Goal: Navigation & Orientation: Understand site structure

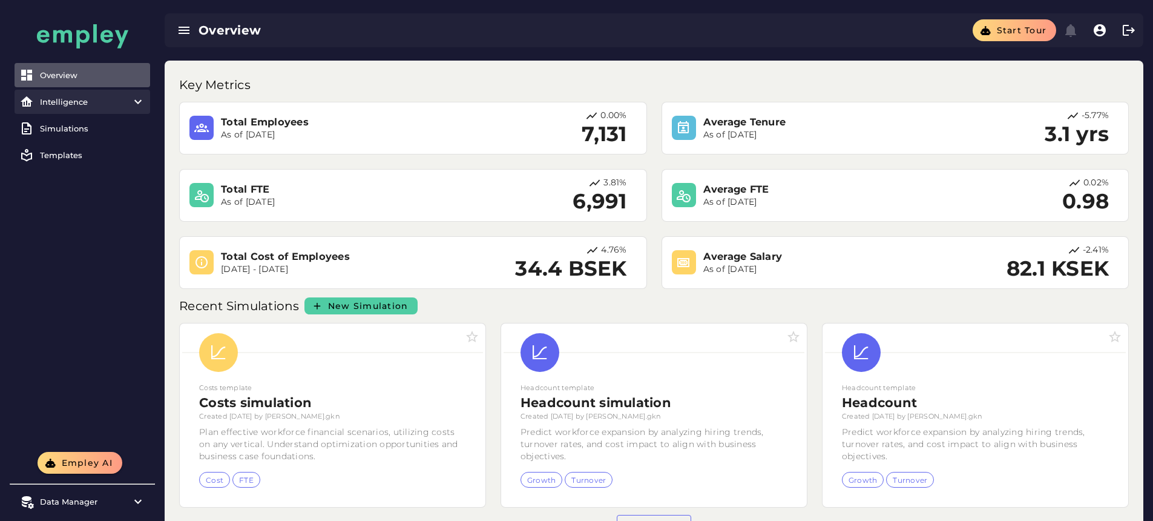
click at [82, 104] on div "Intelligence" at bounding box center [82, 102] width 85 height 10
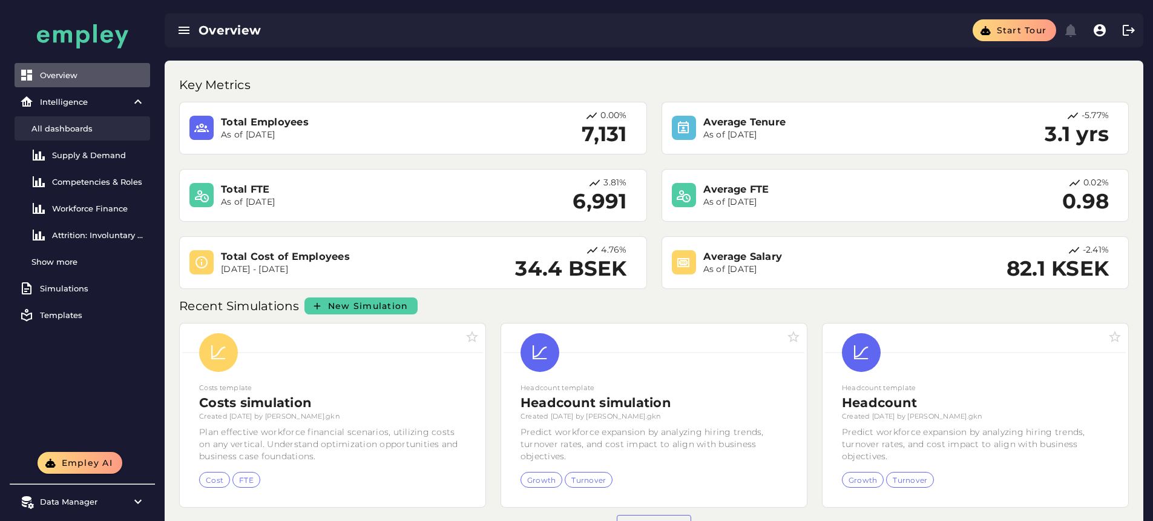
click at [86, 128] on div "All dashboards" at bounding box center [88, 129] width 114 height 10
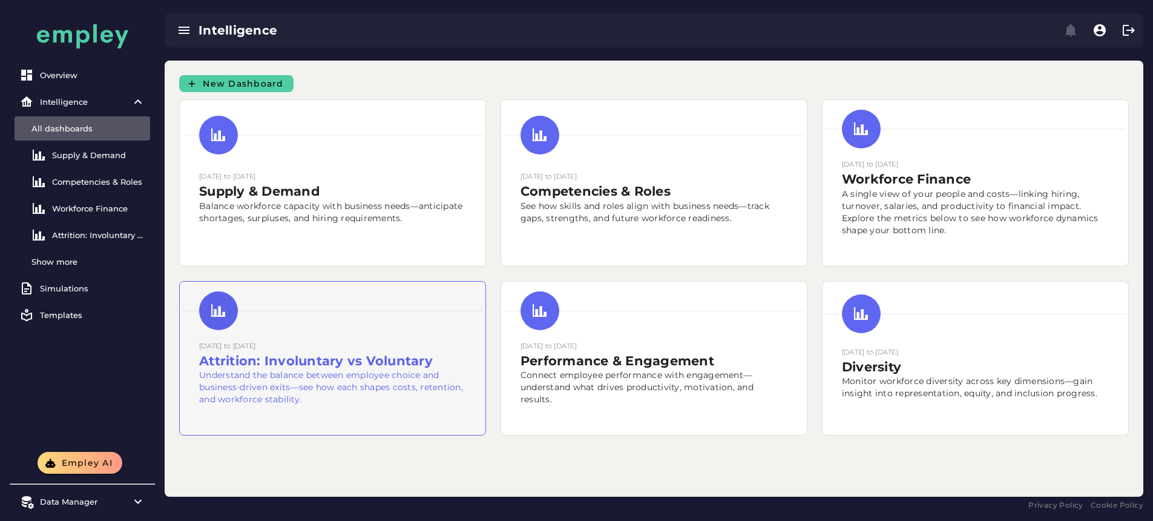
click at [466, 352] on h2 "Attrition: Involuntary vs Voluntary" at bounding box center [332, 361] width 267 height 18
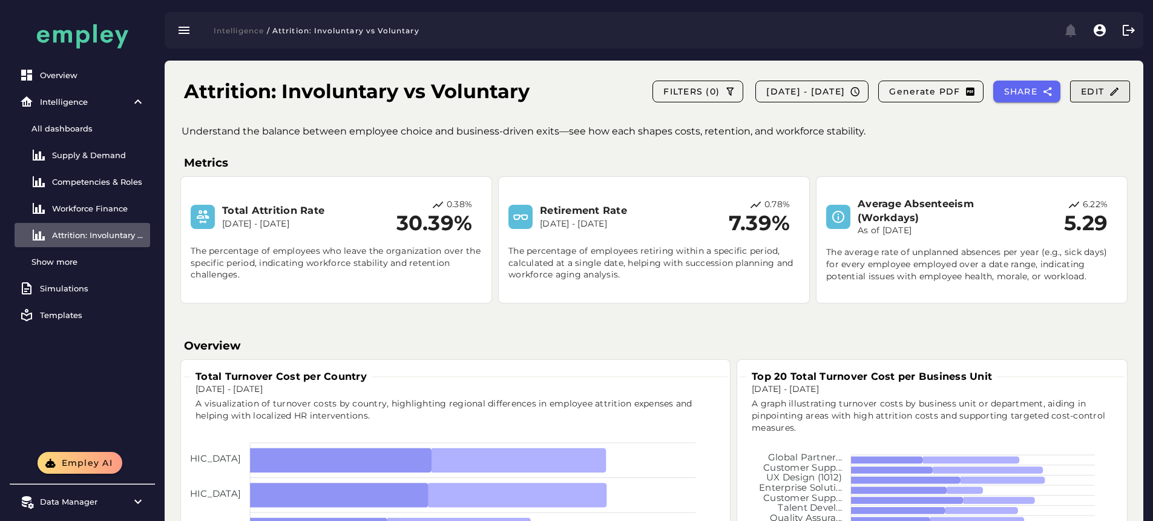
click at [1102, 93] on span "Edit" at bounding box center [1100, 91] width 39 height 11
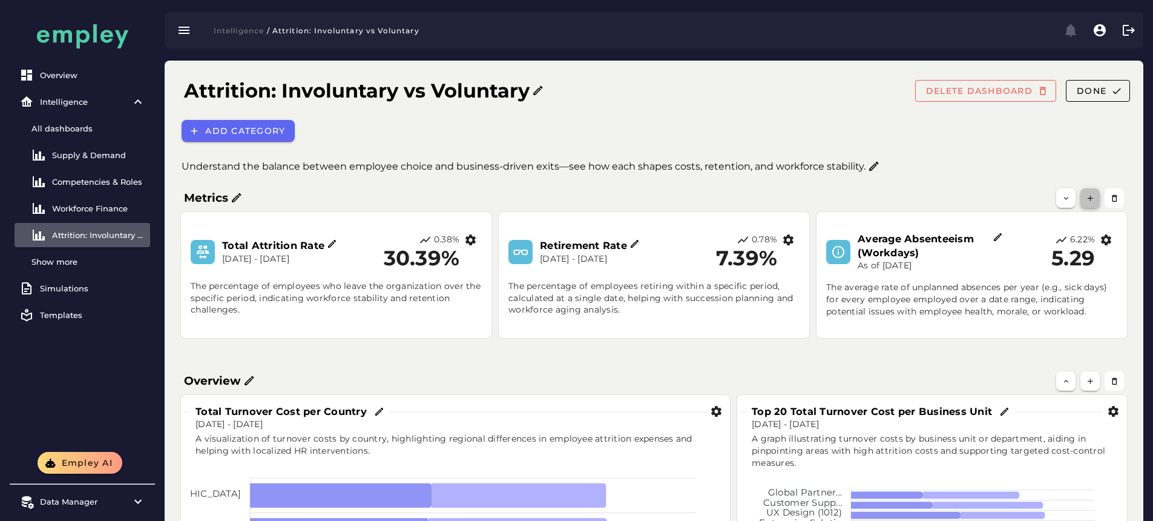
click at [1089, 202] on icon "button" at bounding box center [1090, 198] width 9 height 9
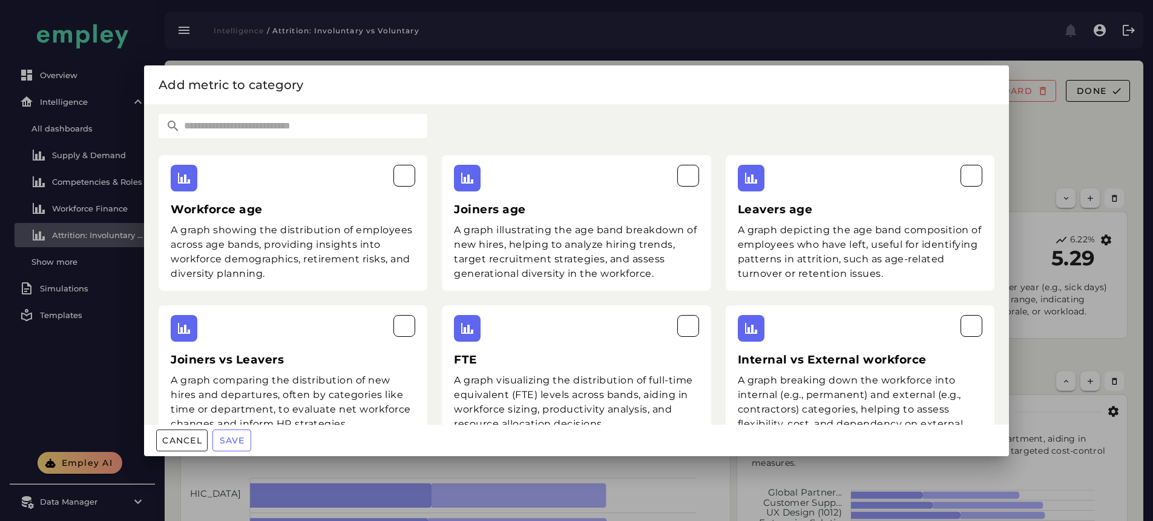
click at [90, 368] on div at bounding box center [576, 260] width 1153 height 521
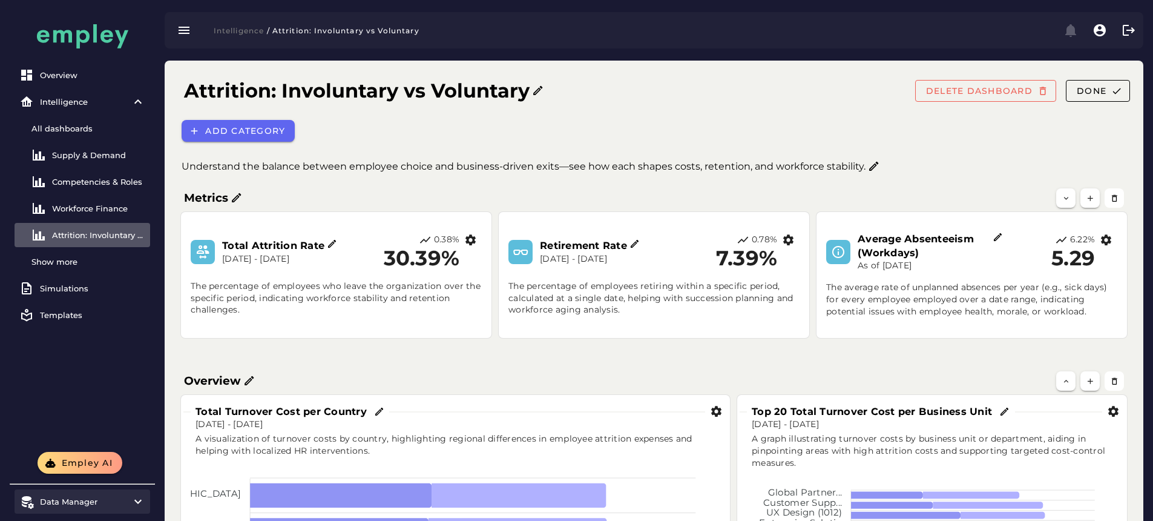
click at [143, 501] on icon at bounding box center [138, 501] width 15 height 15
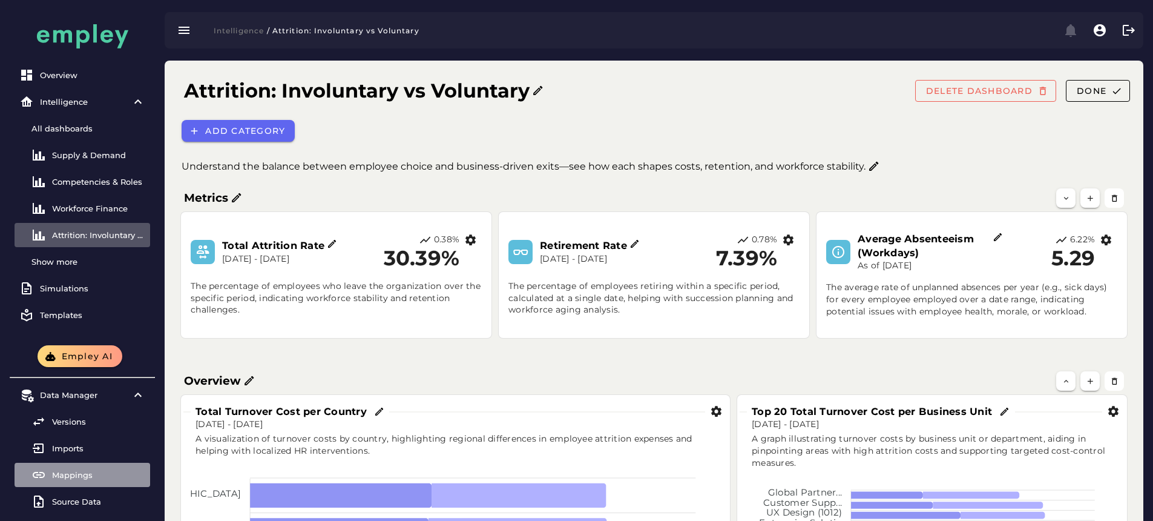
click at [107, 474] on div "Mappings" at bounding box center [98, 475] width 93 height 10
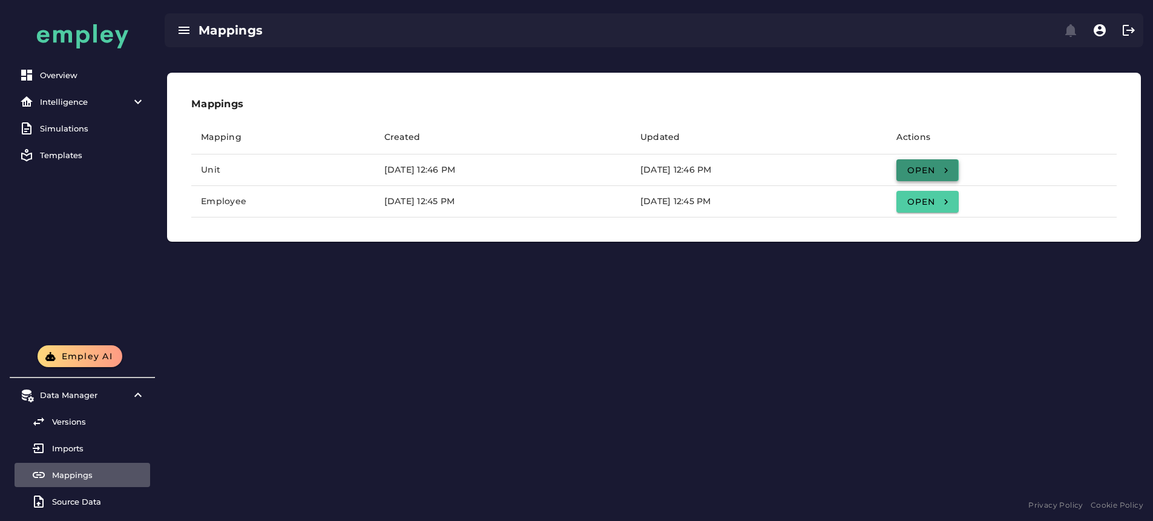
click at [949, 173] on span "Open" at bounding box center [927, 170] width 42 height 11
click at [81, 450] on div "Imports" at bounding box center [98, 448] width 93 height 10
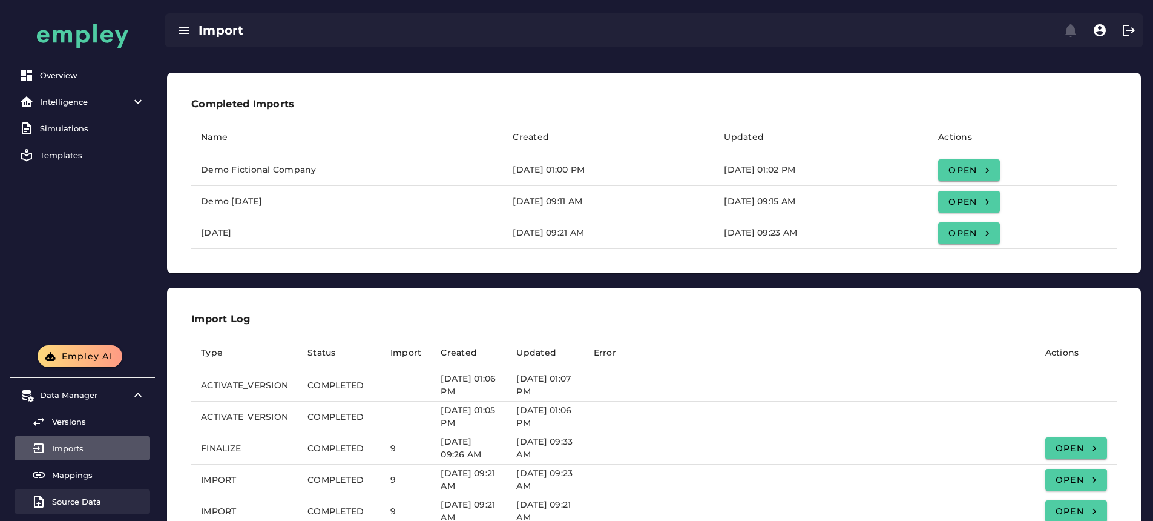
click at [92, 501] on div "Source Data" at bounding box center [98, 501] width 93 height 10
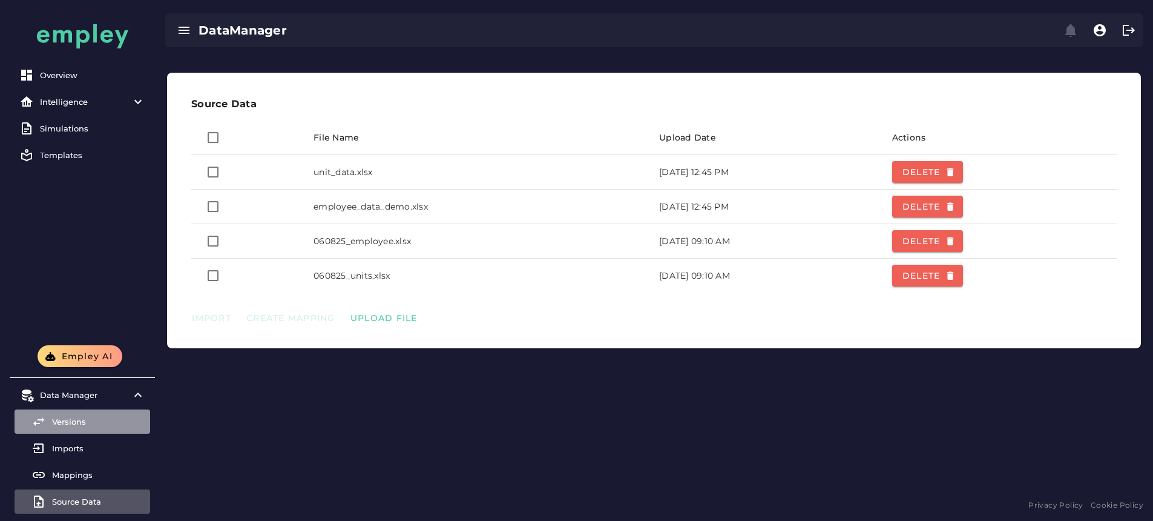
click at [87, 417] on div "Versions" at bounding box center [98, 422] width 93 height 10
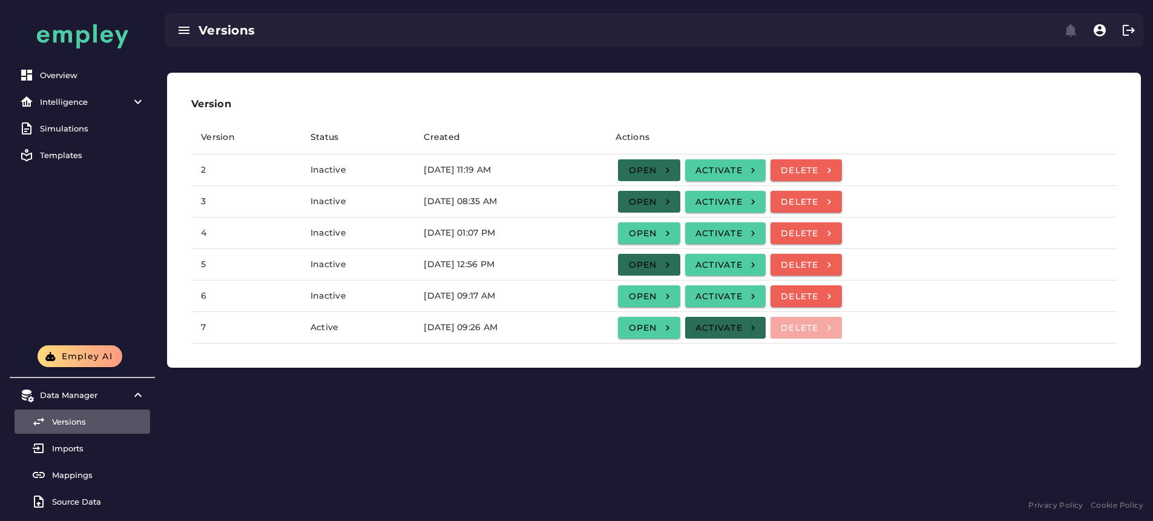
click at [638, 428] on div "Version Version Status Created Actions 2 Inactive April 16, 2025 at 11:19 AM Op…" at bounding box center [654, 279] width 998 height 436
click at [76, 79] on div "Overview" at bounding box center [92, 75] width 105 height 10
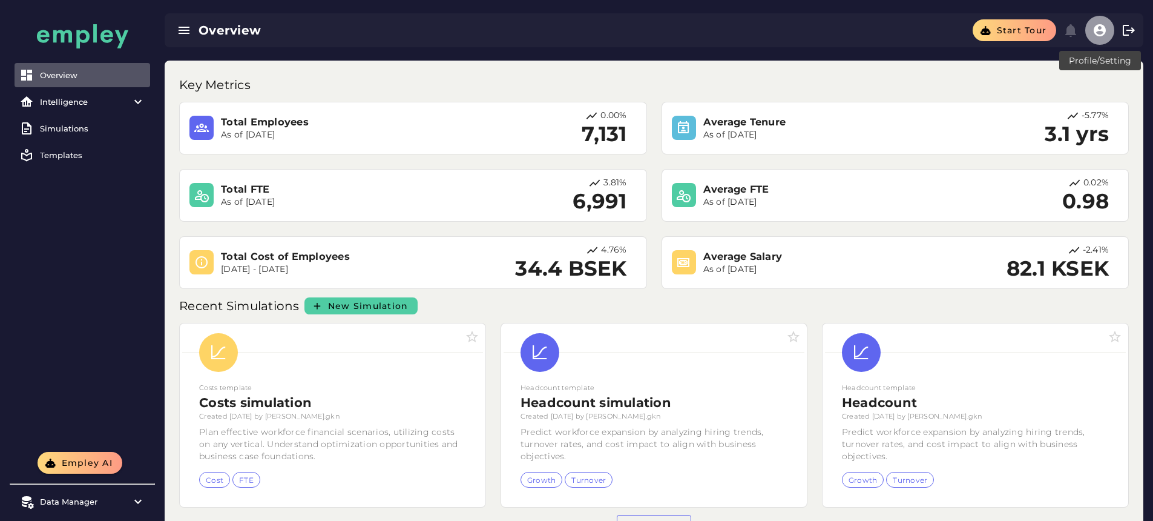
click at [1107, 27] on icon "button" at bounding box center [1100, 30] width 15 height 15
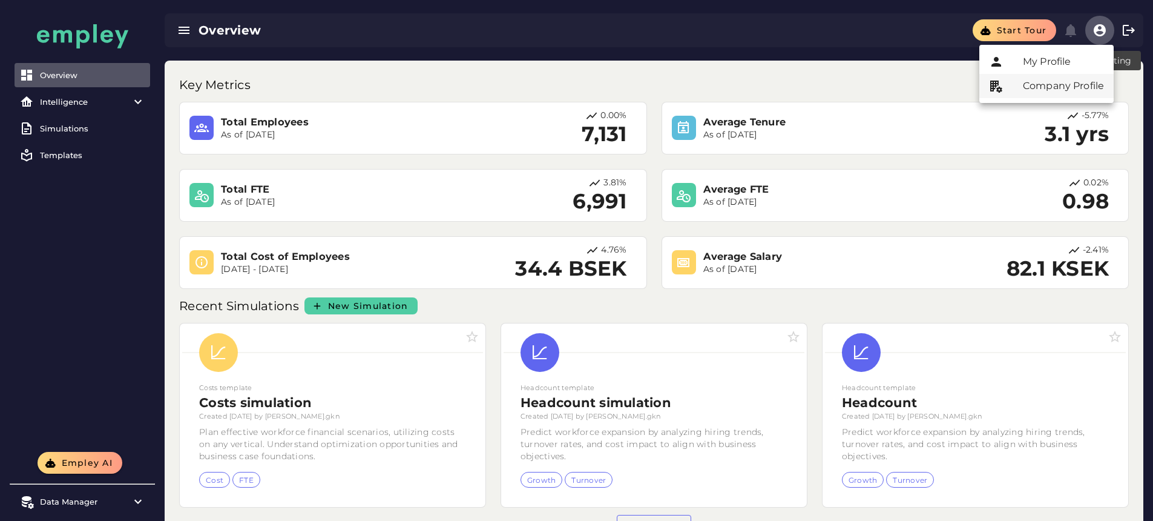
click at [1048, 84] on div "Company Profile" at bounding box center [1063, 86] width 81 height 15
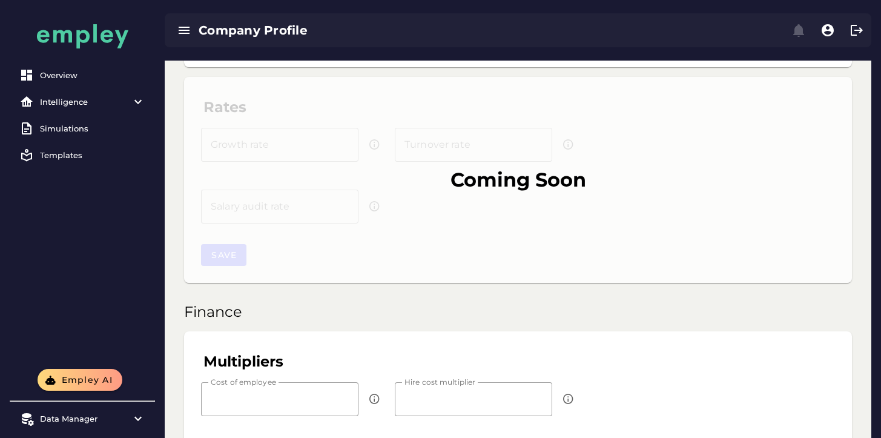
scroll to position [417, 0]
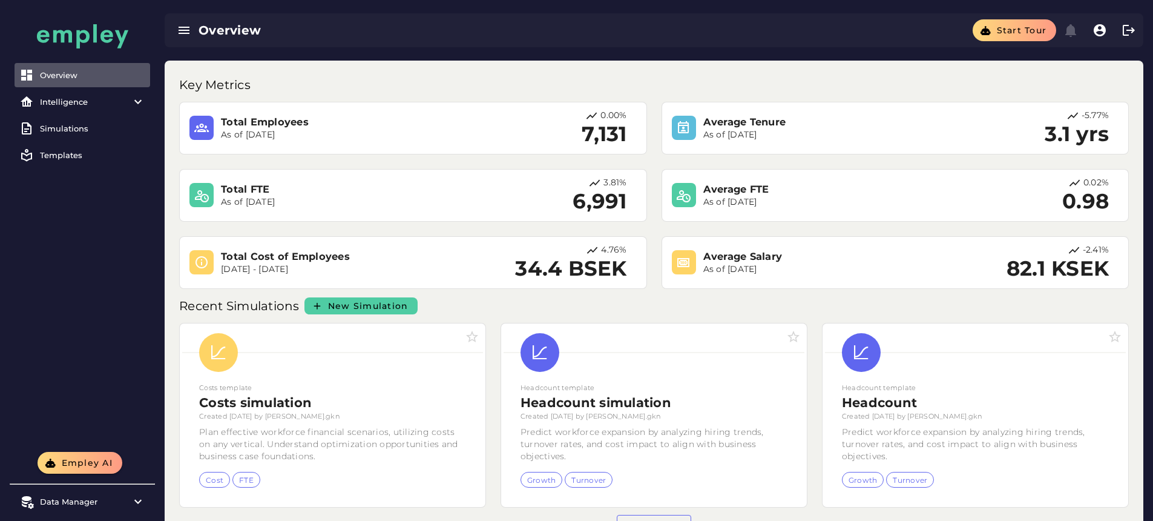
scroll to position [8, 0]
